Goal: Information Seeking & Learning: Compare options

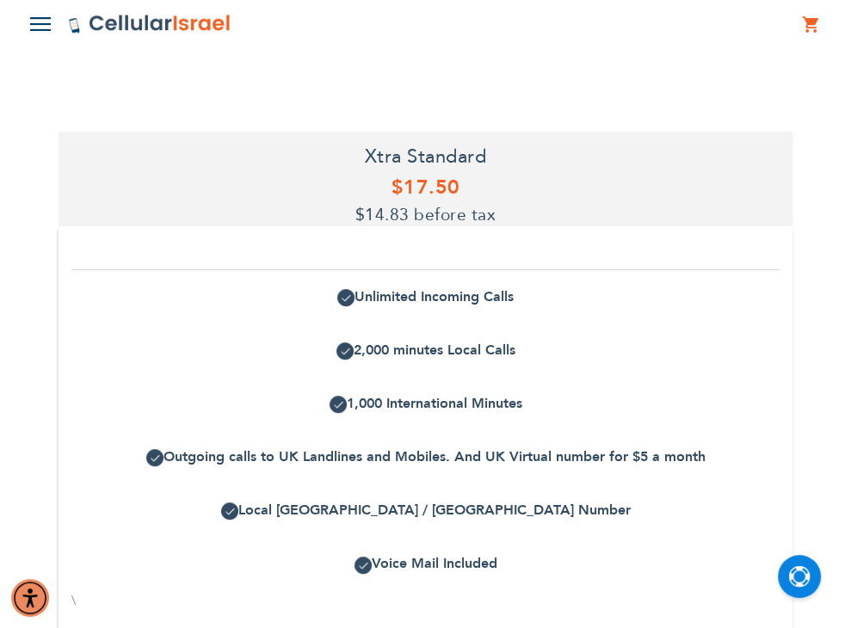
scroll to position [402, 0]
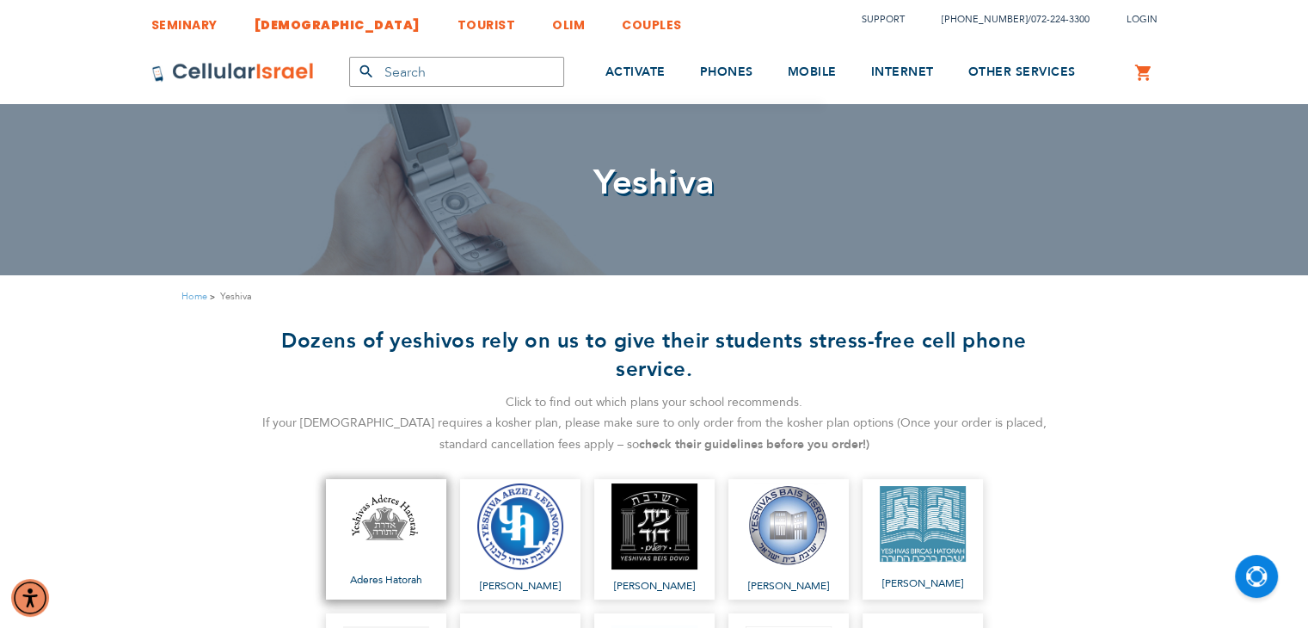
click at [385, 546] on img at bounding box center [386, 519] width 86 height 60
